Goal: Task Accomplishment & Management: Complete application form

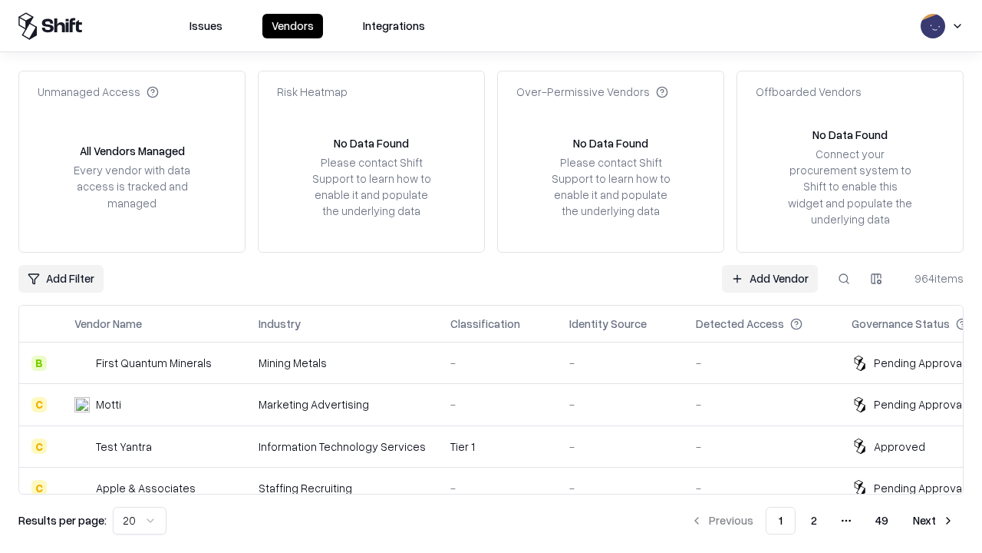
click at [770, 278] on link "Add Vendor" at bounding box center [770, 279] width 96 height 28
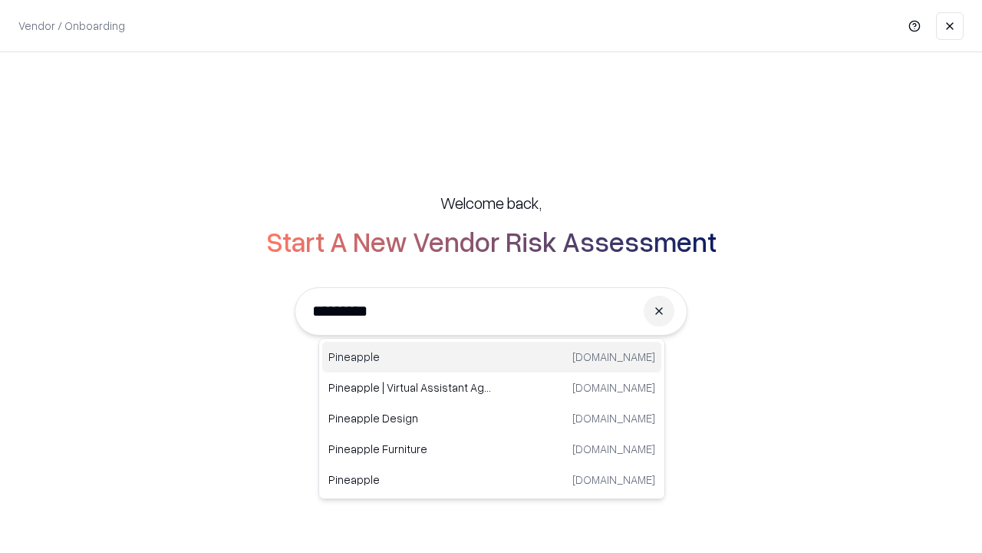
click at [492, 357] on div "Pineapple [DOMAIN_NAME]" at bounding box center [491, 356] width 339 height 31
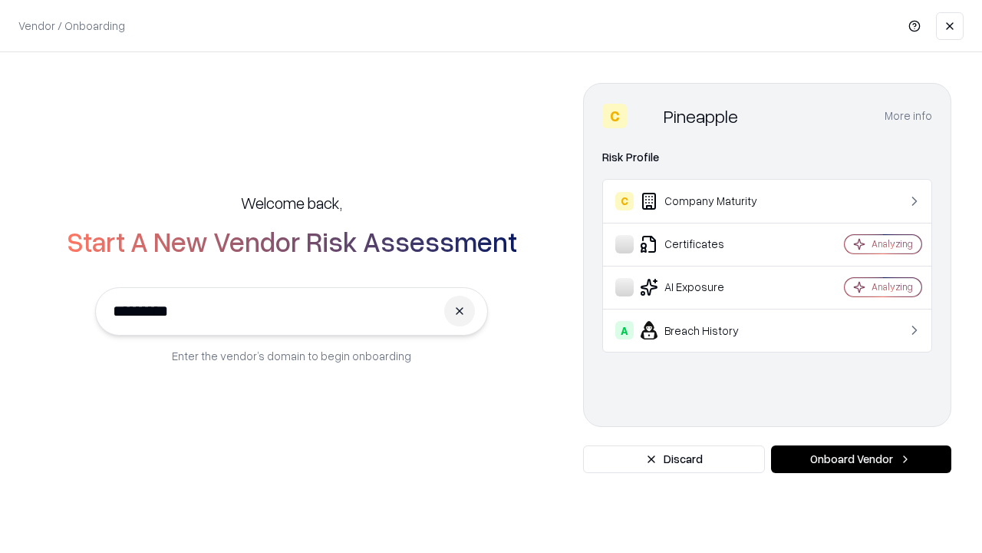
type input "*********"
click at [861, 459] on button "Onboard Vendor" at bounding box center [861, 459] width 180 height 28
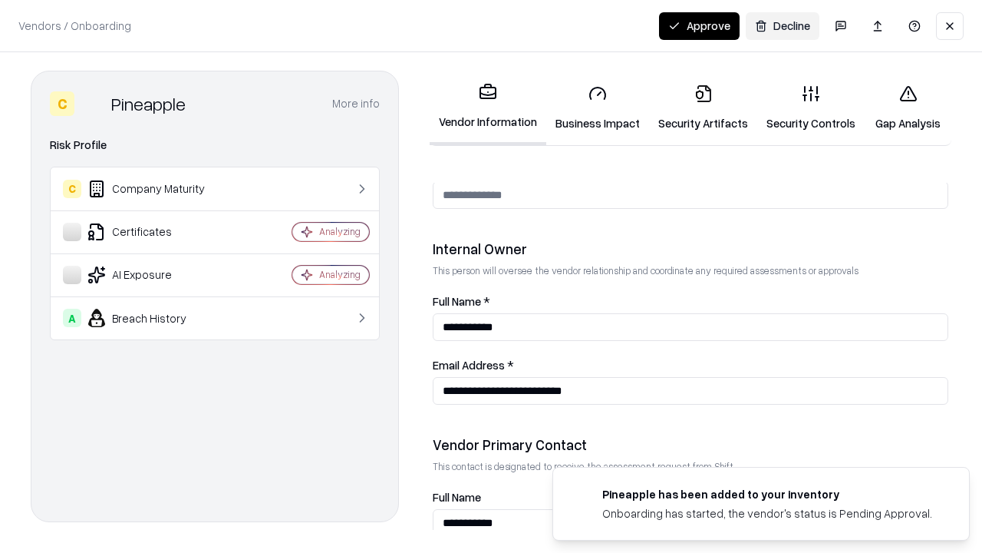
scroll to position [795, 0]
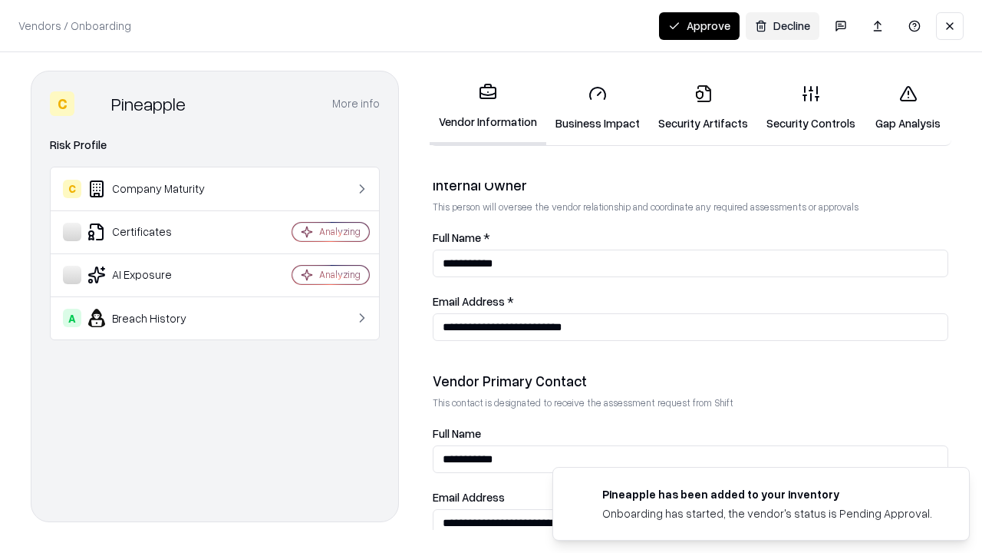
click at [703, 107] on link "Security Artifacts" at bounding box center [703, 107] width 108 height 71
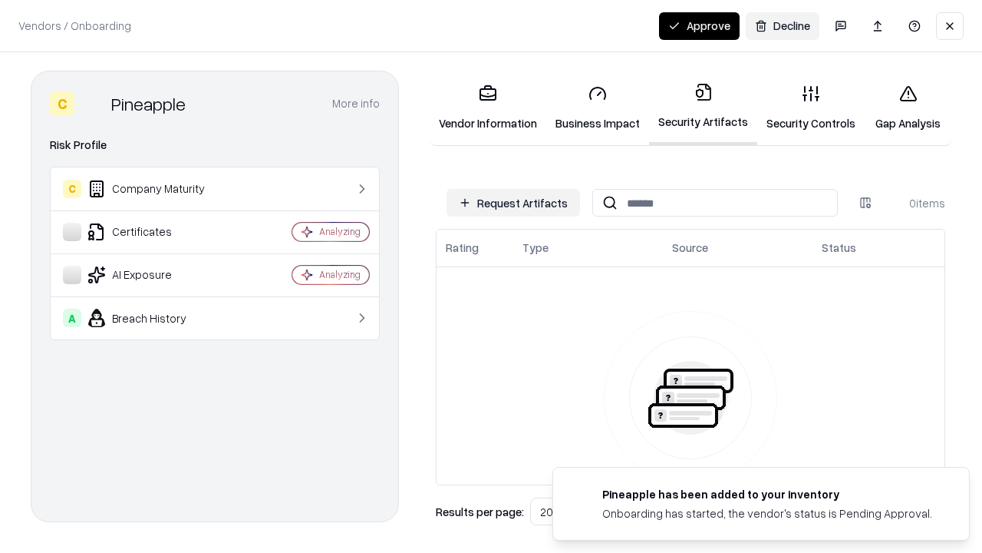
click at [513, 203] on button "Request Artifacts" at bounding box center [514, 203] width 134 height 28
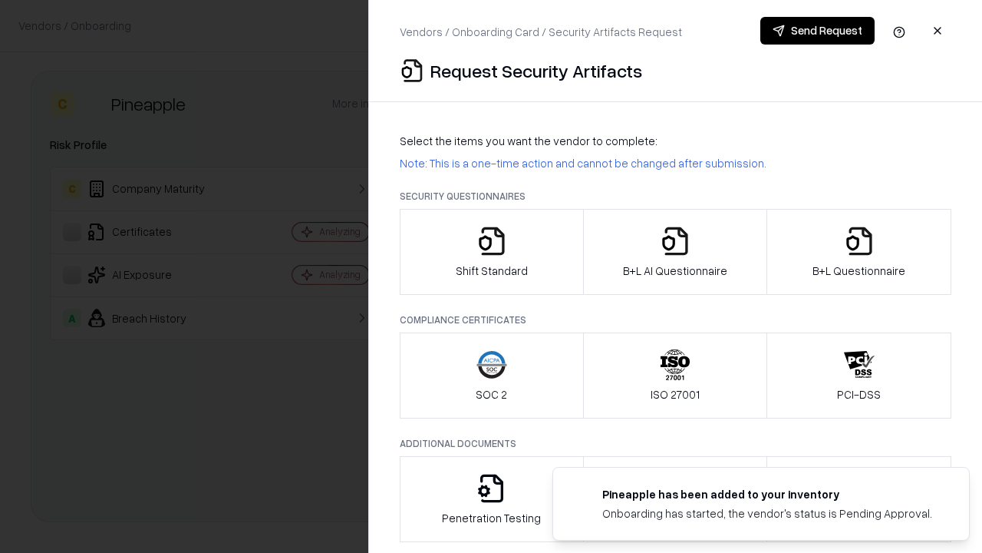
click at [859, 252] on icon "button" at bounding box center [859, 241] width 31 height 31
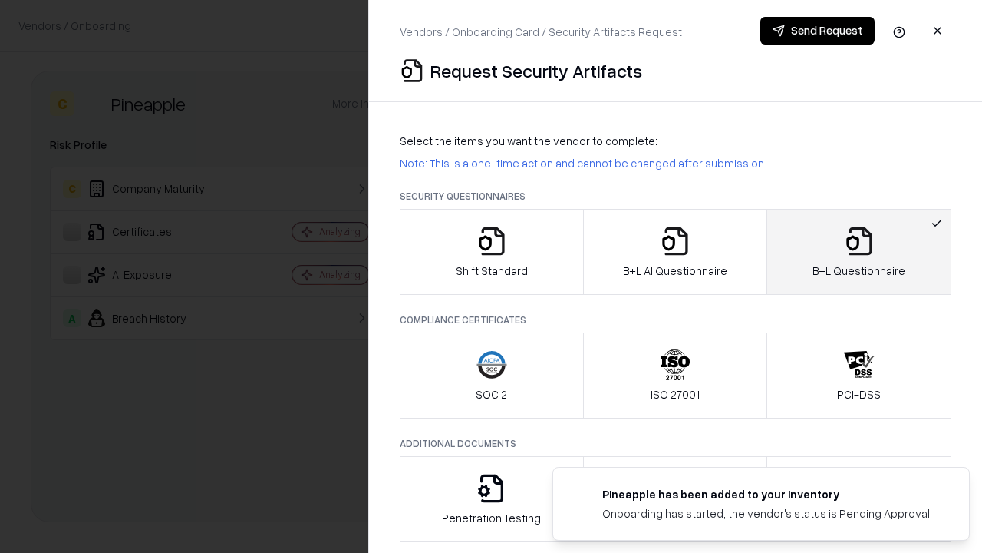
click at [675, 252] on icon "button" at bounding box center [675, 241] width 31 height 31
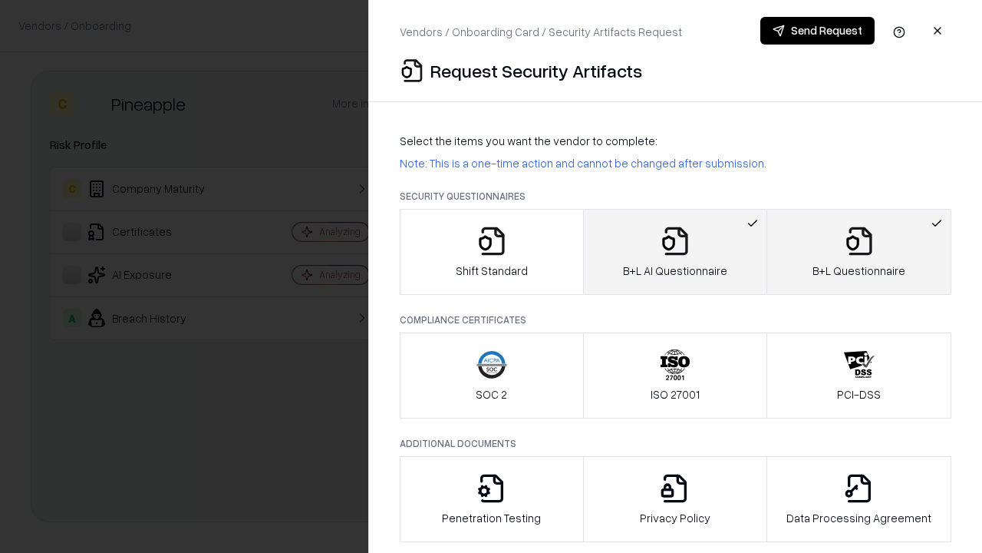
click at [817, 31] on button "Send Request" at bounding box center [817, 31] width 114 height 28
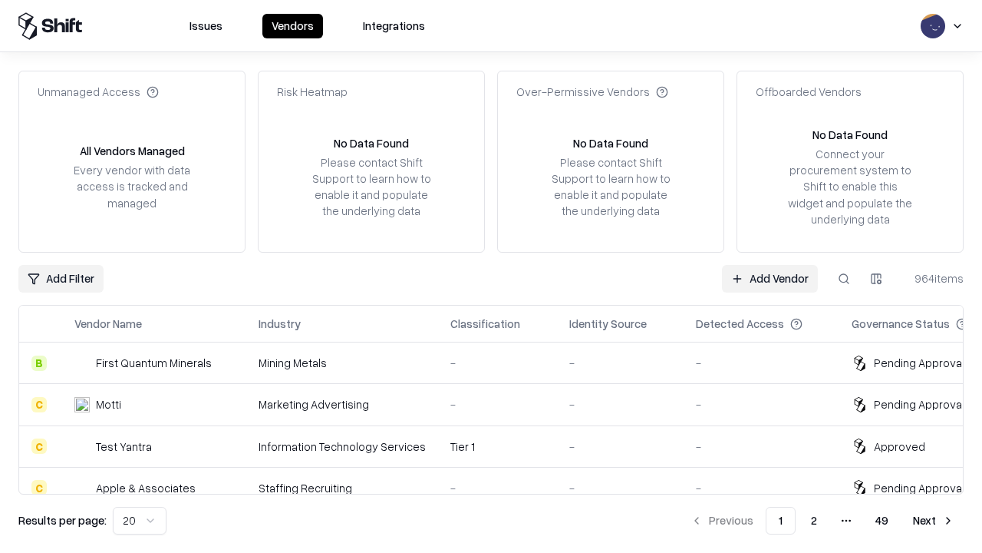
click at [844, 278] on button at bounding box center [844, 279] width 28 height 28
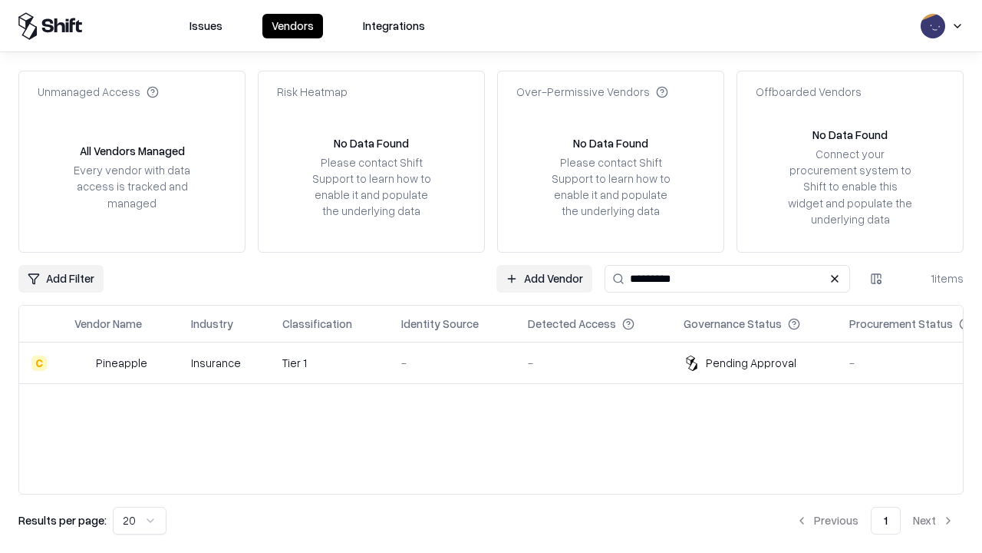
type input "*********"
click at [500, 362] on div "-" at bounding box center [452, 363] width 102 height 16
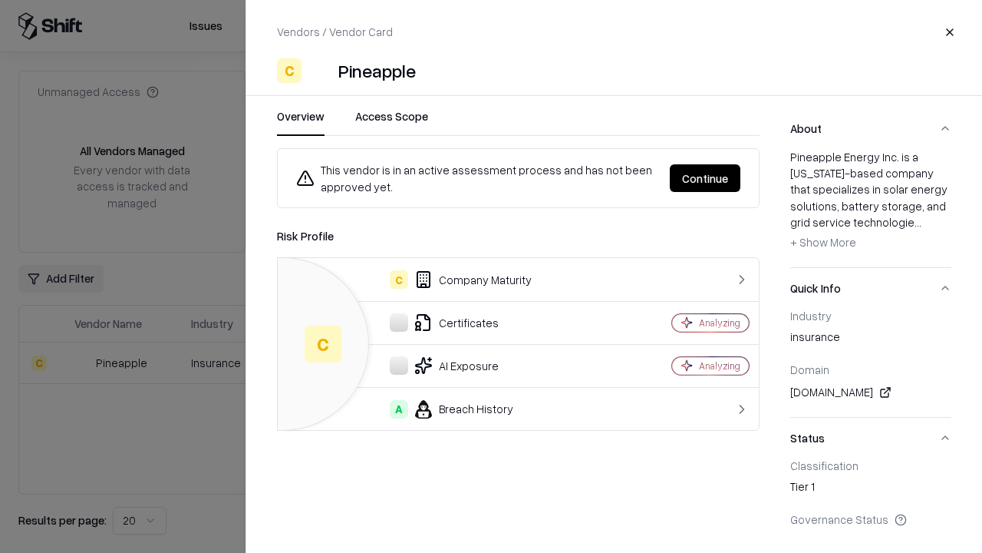
click at [705, 178] on button "Continue" at bounding box center [705, 178] width 71 height 28
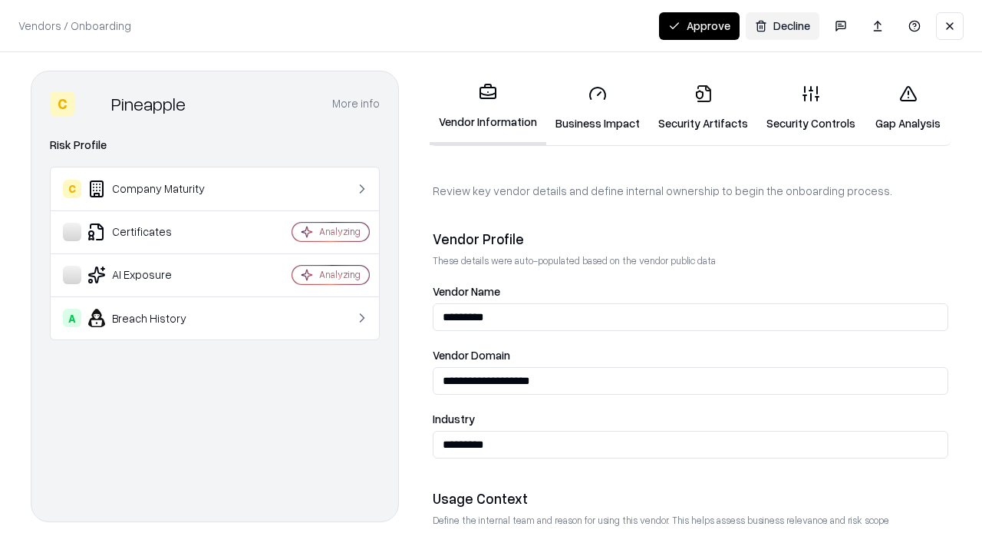
click at [703, 107] on link "Security Artifacts" at bounding box center [703, 107] width 108 height 71
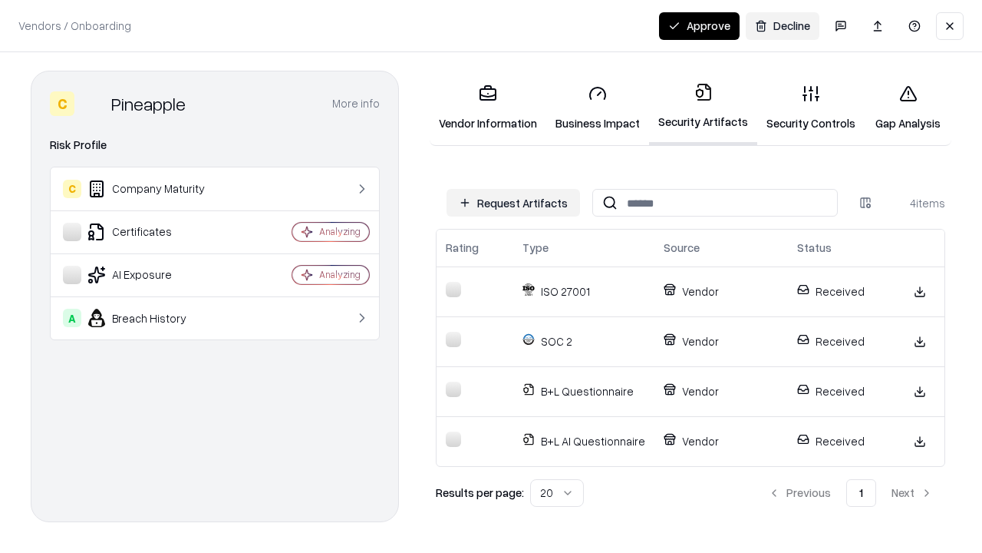
click at [699, 25] on button "Approve" at bounding box center [699, 26] width 81 height 28
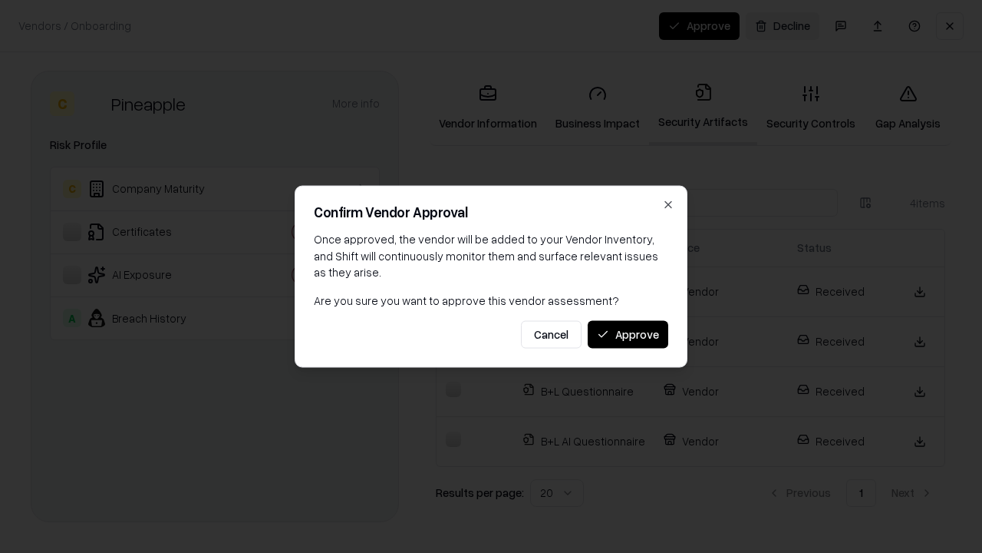
click at [628, 334] on button "Approve" at bounding box center [628, 334] width 81 height 28
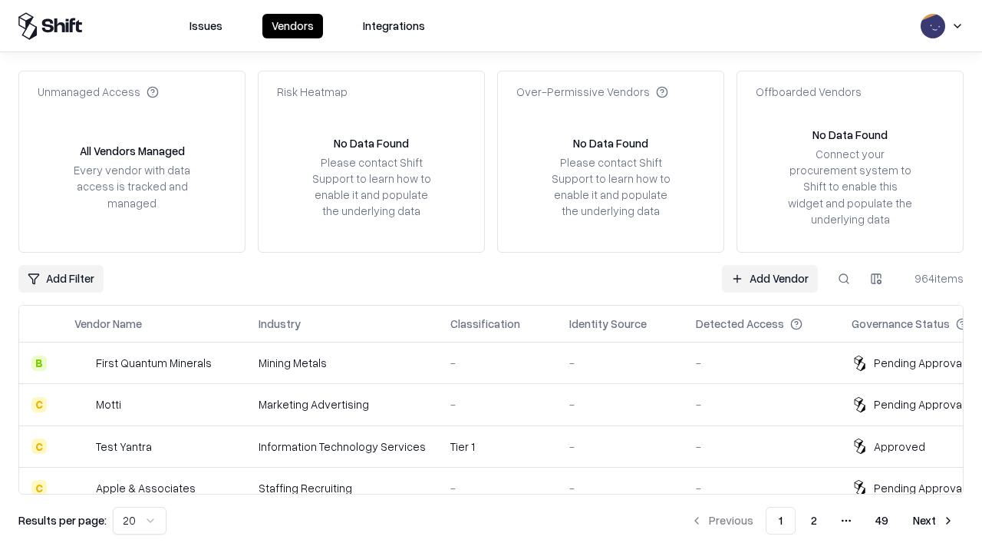
type input "*********"
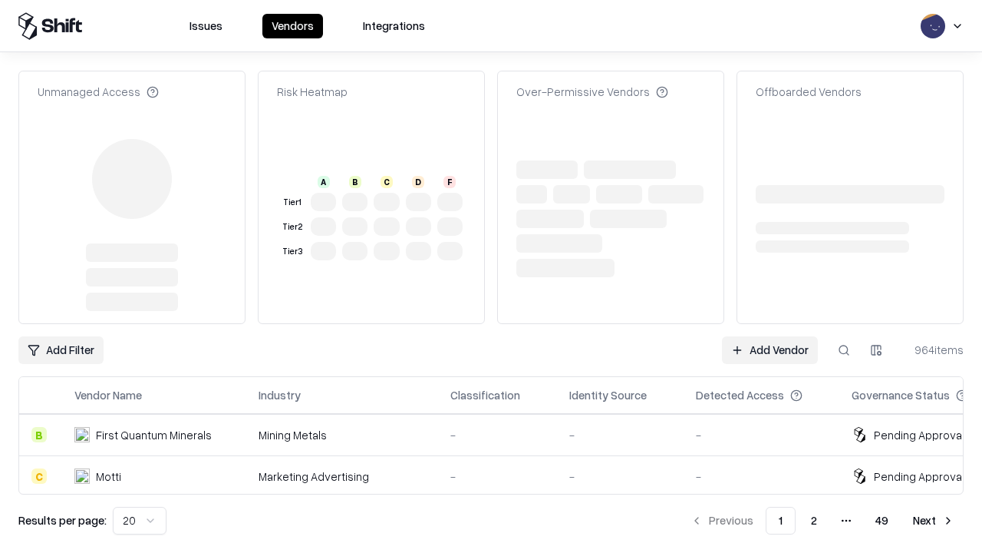
click at [770, 336] on link "Add Vendor" at bounding box center [770, 350] width 96 height 28
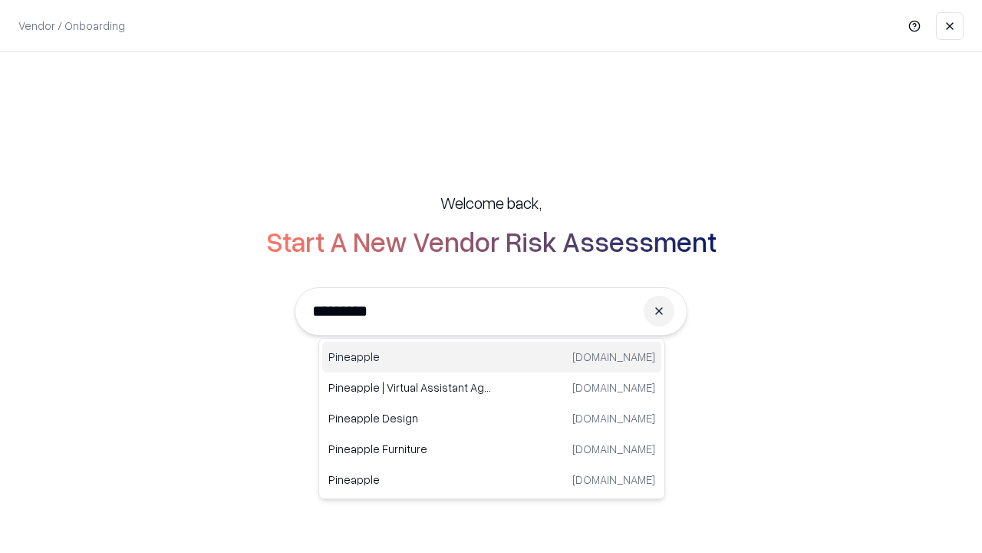
click at [492, 357] on div "Pineapple [DOMAIN_NAME]" at bounding box center [491, 356] width 339 height 31
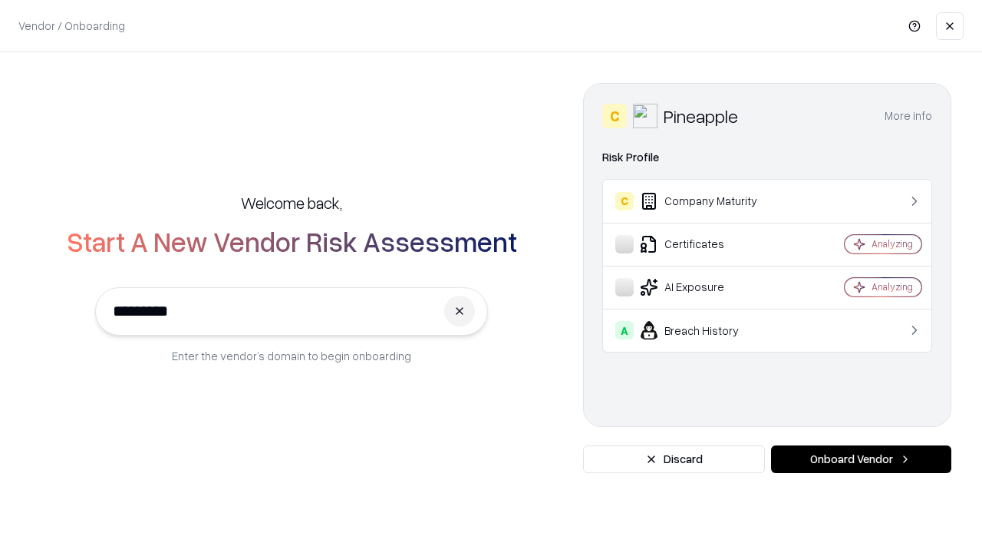
type input "*********"
click at [861, 459] on button "Onboard Vendor" at bounding box center [861, 459] width 180 height 28
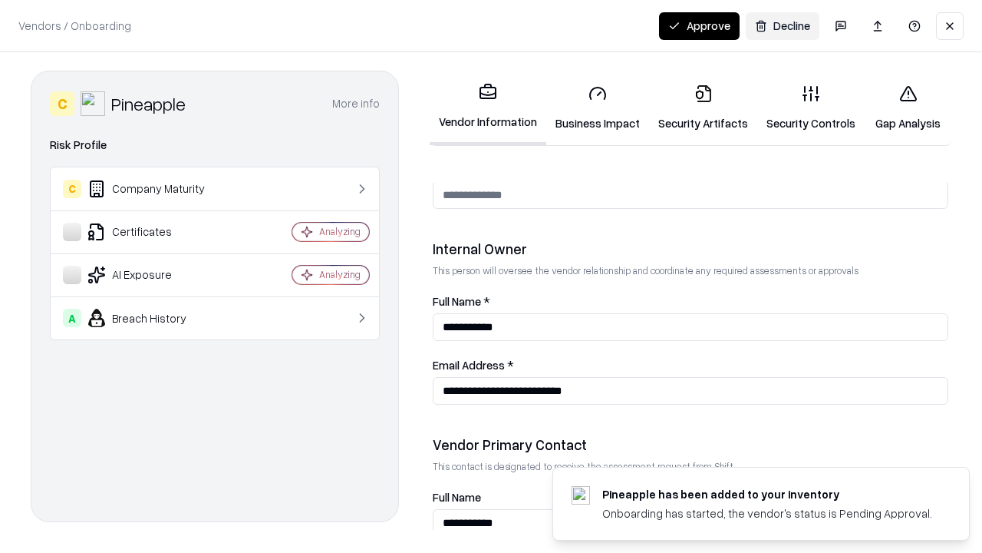
scroll to position [795, 0]
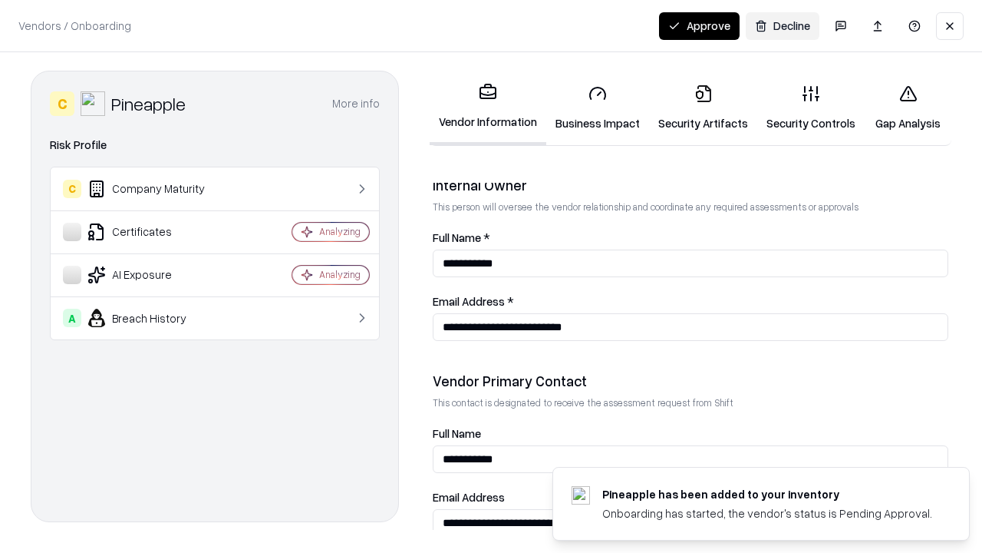
click at [699, 25] on button "Approve" at bounding box center [699, 26] width 81 height 28
